Goal: Check status

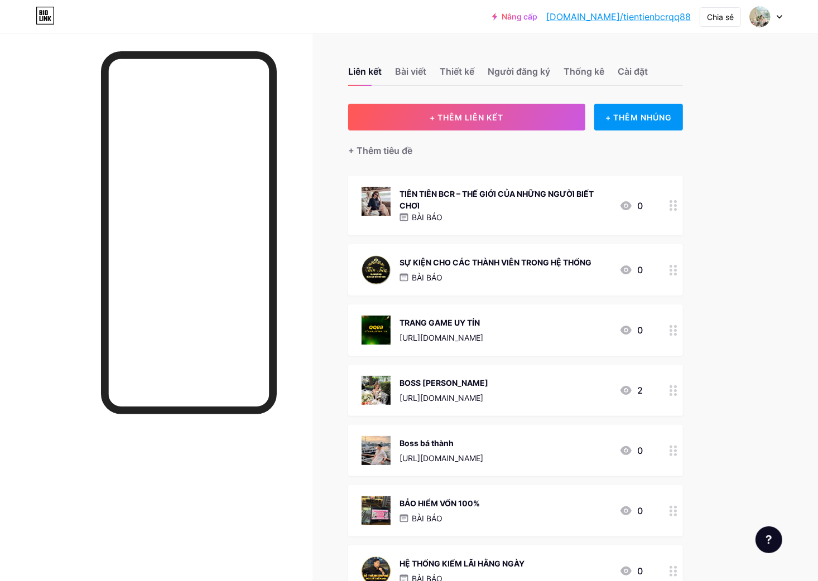
click at [556, 67] on div "Liên kết Bài viết Thiết kế Người đăng ký Thống kê Cài đặt" at bounding box center [515, 66] width 335 height 39
click at [572, 66] on font "Thống kê" at bounding box center [583, 71] width 41 height 11
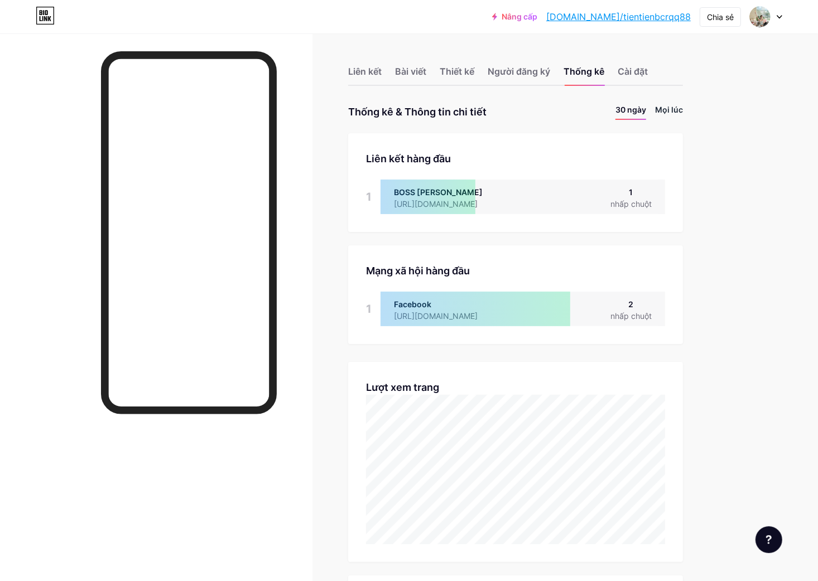
click at [670, 107] on font "Mọi lúc" at bounding box center [669, 109] width 28 height 9
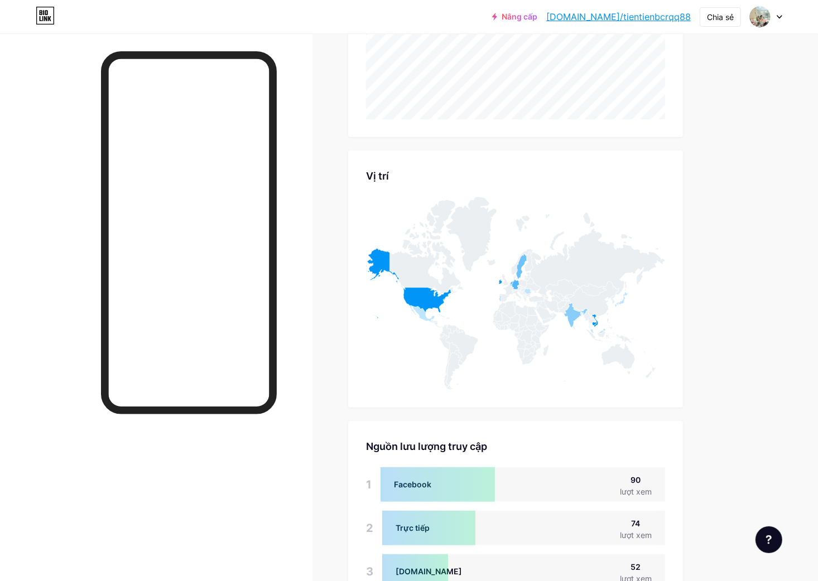
scroll to position [547, 0]
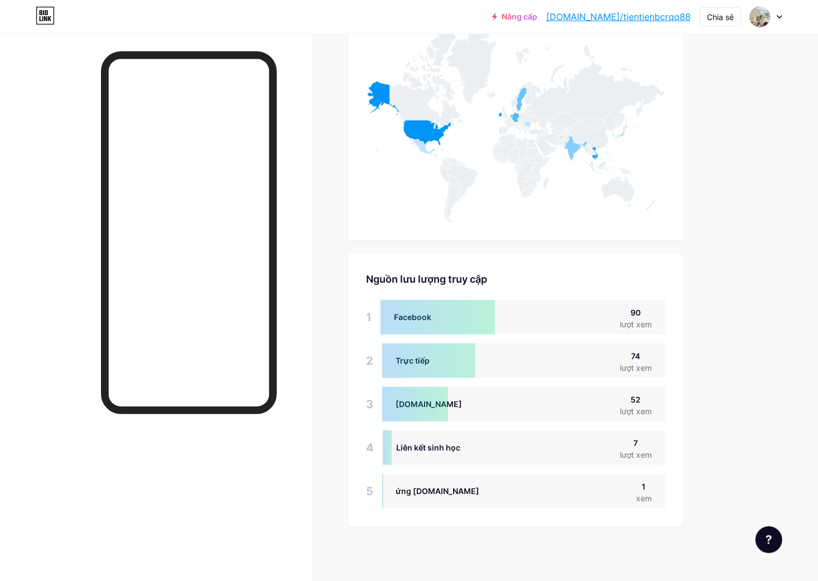
click at [641, 16] on font "[DOMAIN_NAME]/tientienbcrqq88" at bounding box center [618, 16] width 144 height 11
